Goal: Task Accomplishment & Management: Manage account settings

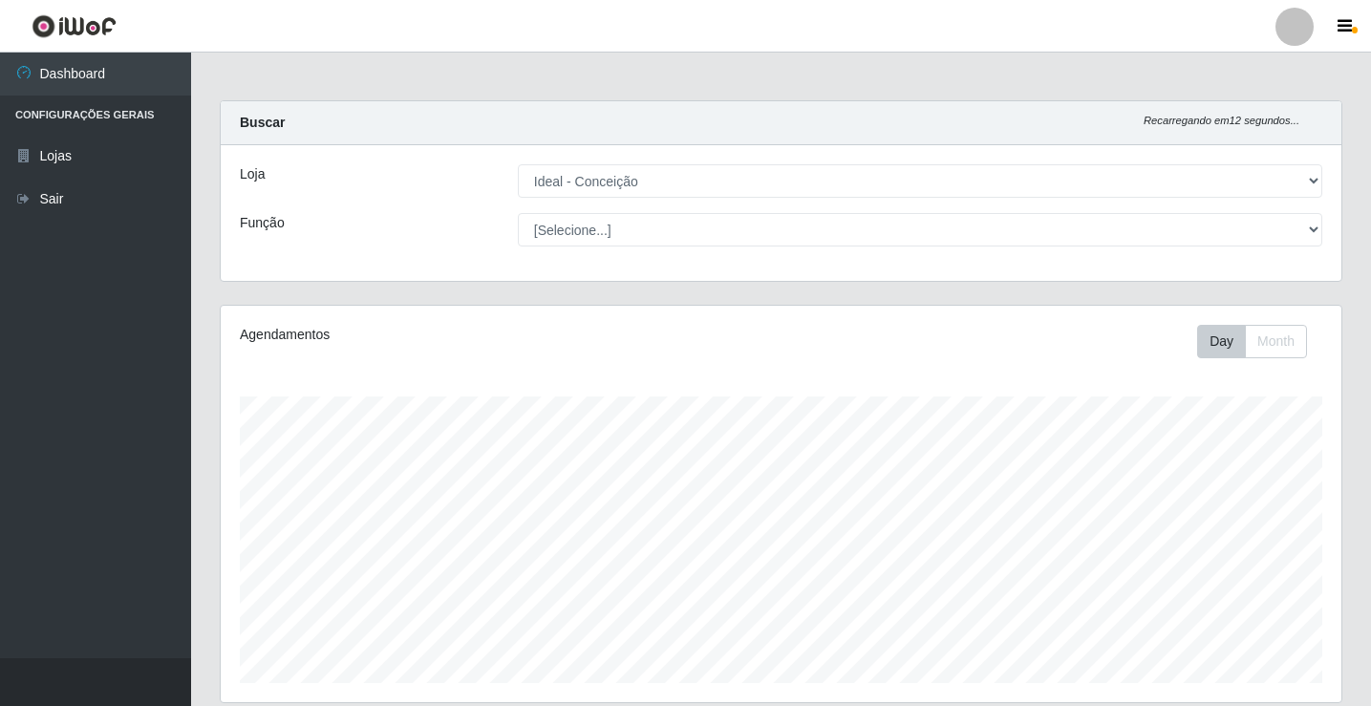
select select "231"
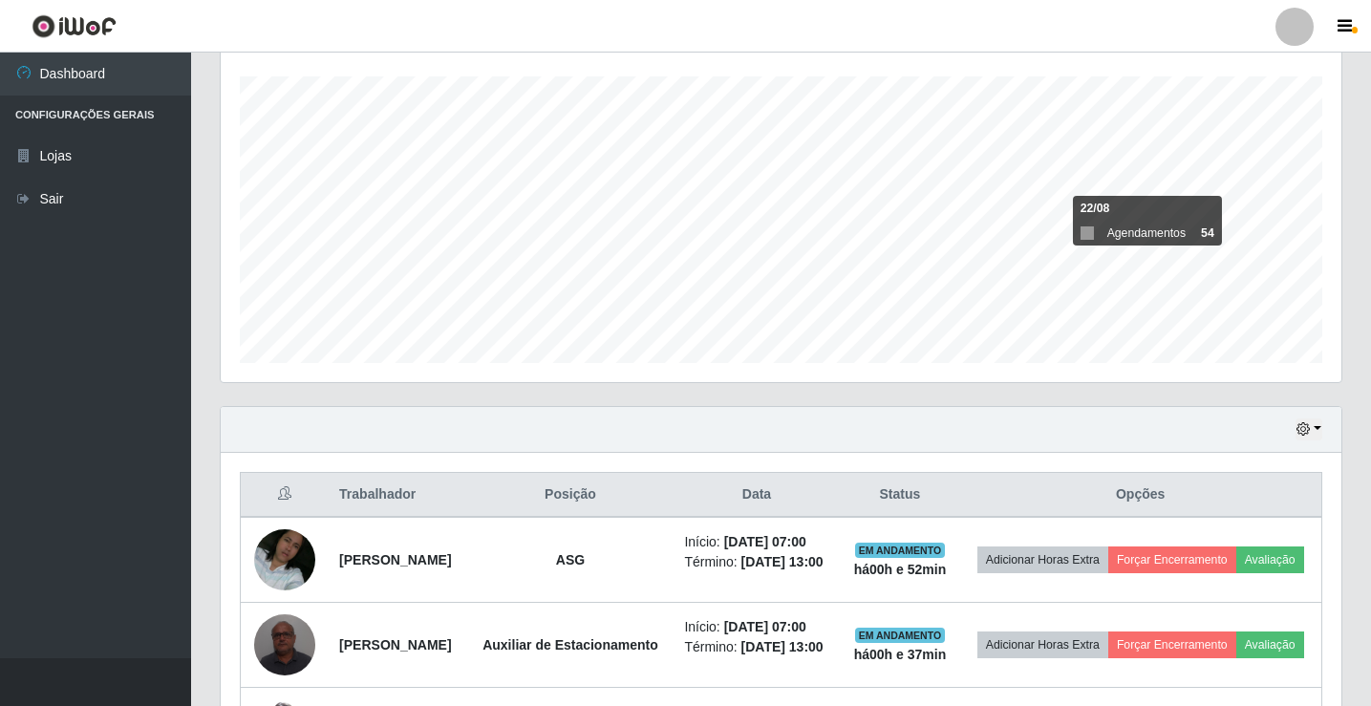
scroll to position [318, 0]
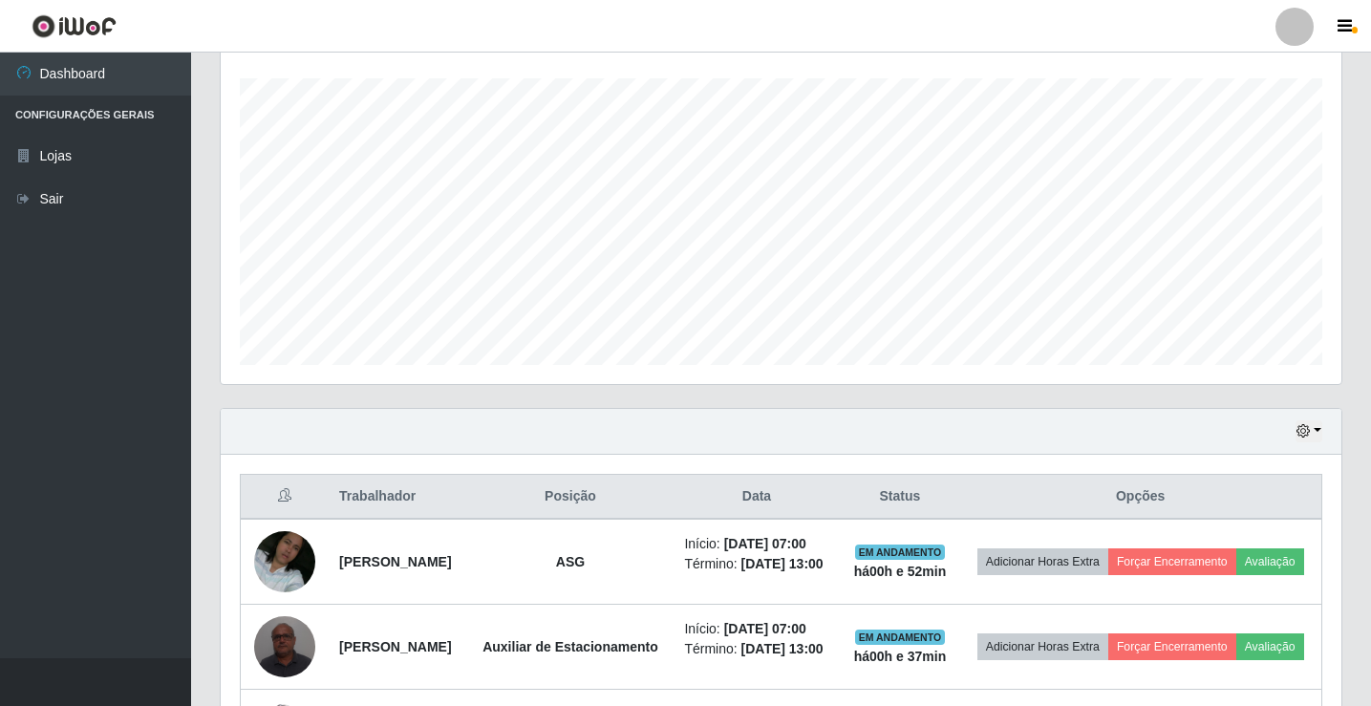
click at [1299, 33] on div at bounding box center [1295, 27] width 38 height 38
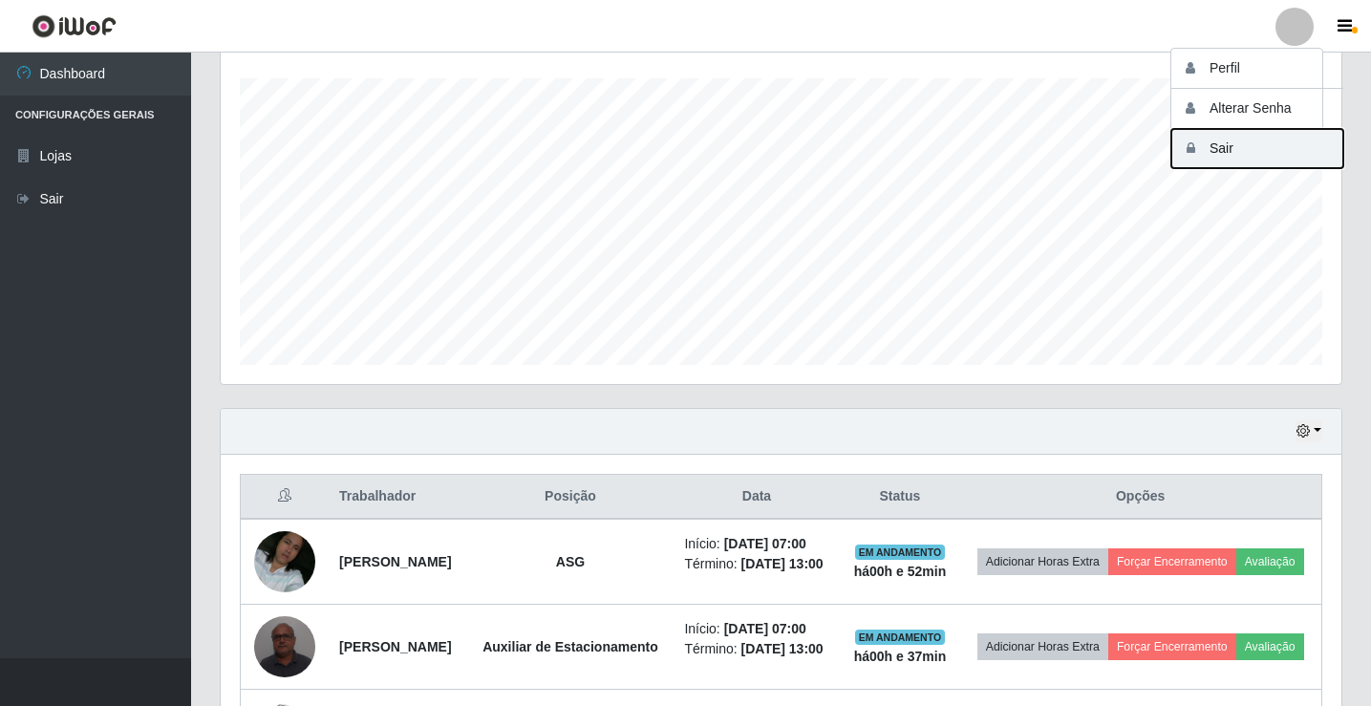
click at [1218, 150] on button "Sair" at bounding box center [1258, 148] width 172 height 39
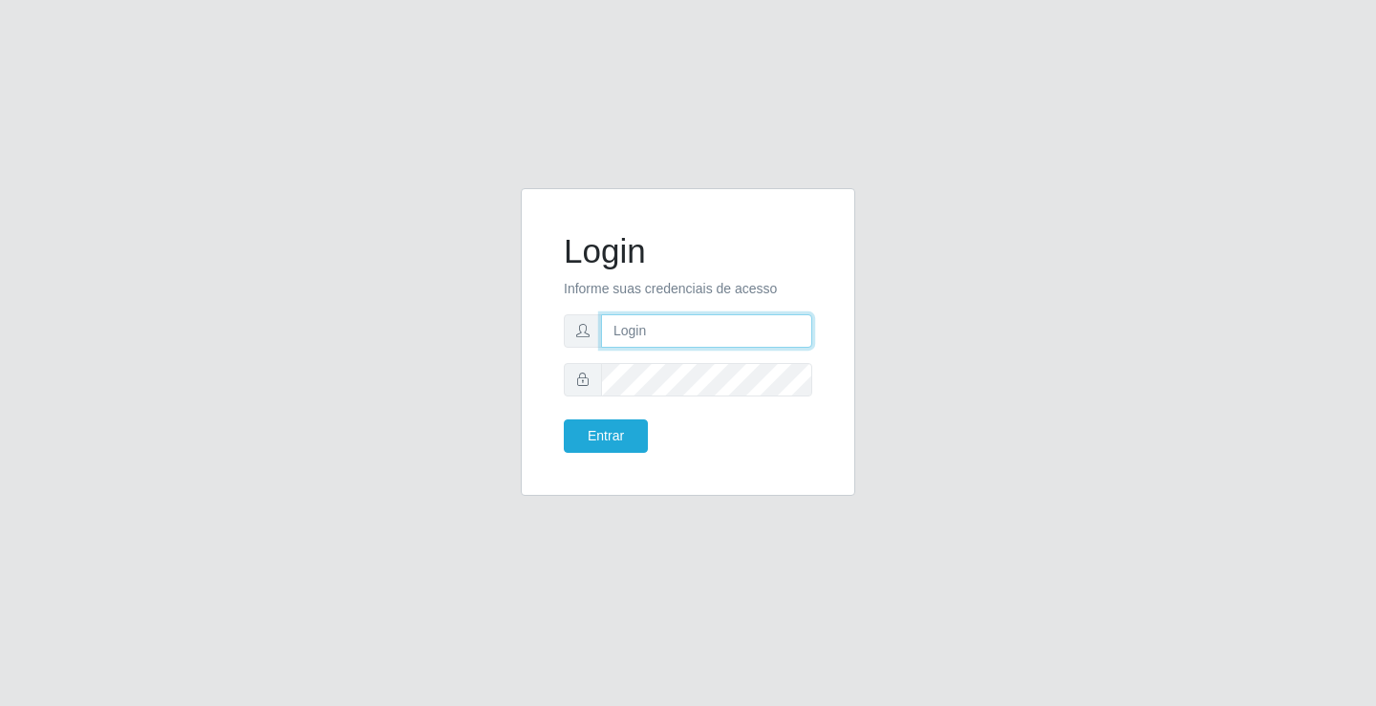
click at [687, 332] on input "text" at bounding box center [706, 330] width 211 height 33
type input "anacarla@ideal"
click at [594, 426] on button "Entrar" at bounding box center [606, 435] width 84 height 33
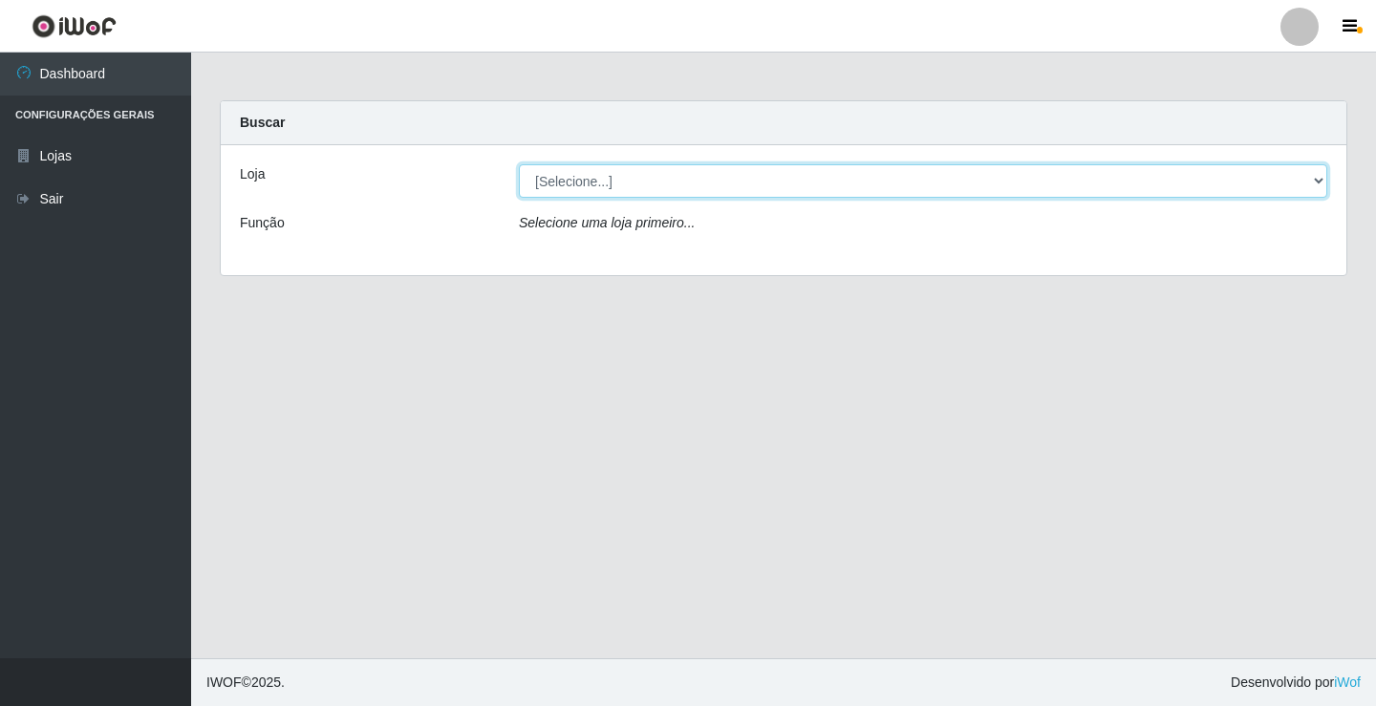
click at [1313, 183] on select "[Selecione...] Ideal - Conceição" at bounding box center [923, 180] width 808 height 33
select select "231"
click at [519, 164] on select "[Selecione...] Ideal - Conceição" at bounding box center [923, 180] width 808 height 33
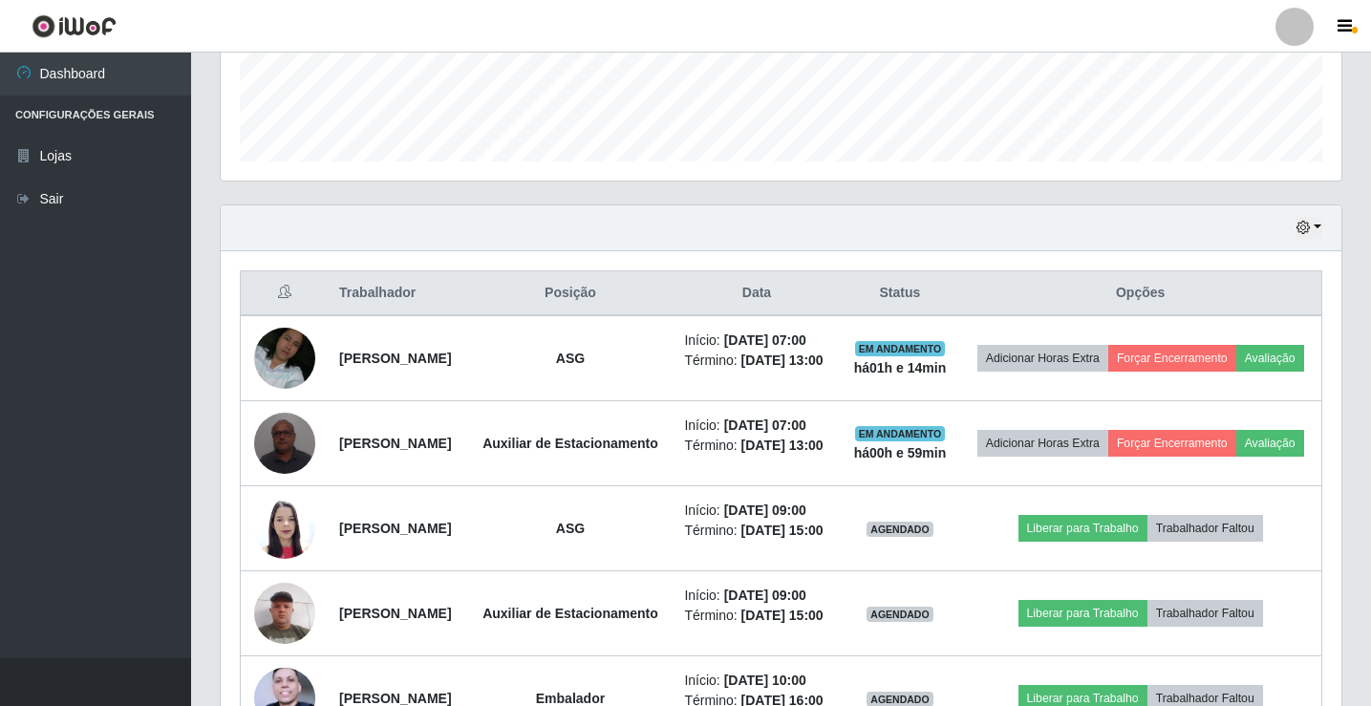
scroll to position [669, 0]
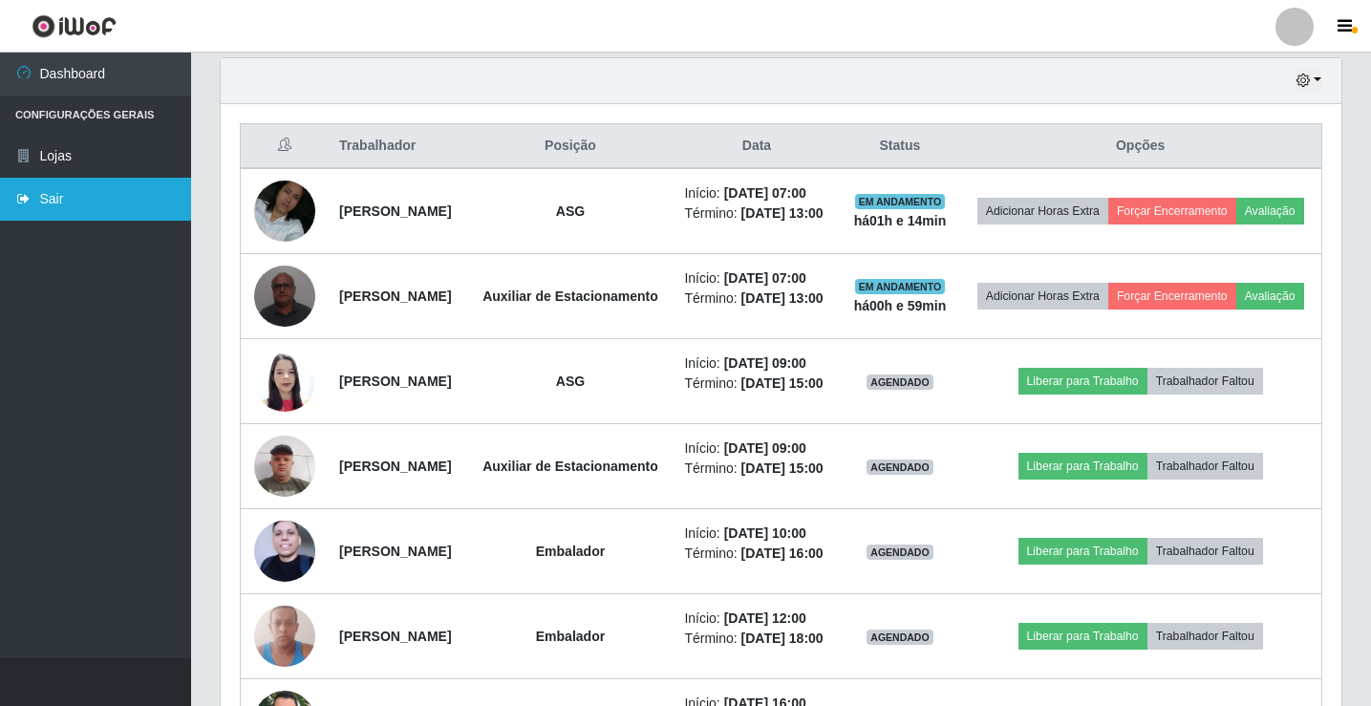
click at [83, 198] on link "Sair" at bounding box center [95, 199] width 191 height 43
